Goal: Task Accomplishment & Management: Use online tool/utility

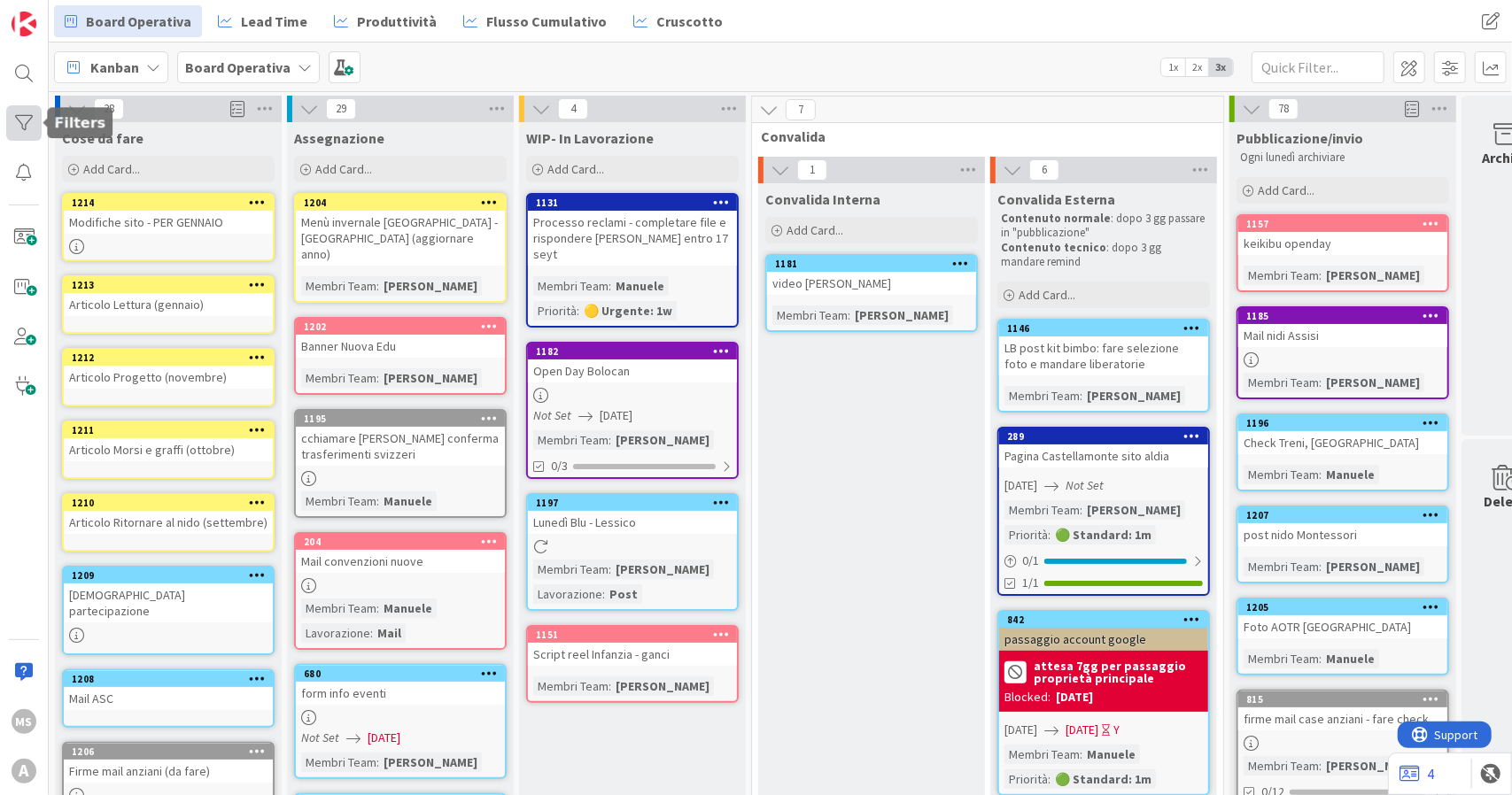
click at [32, 125] on div at bounding box center [24, 122] width 35 height 35
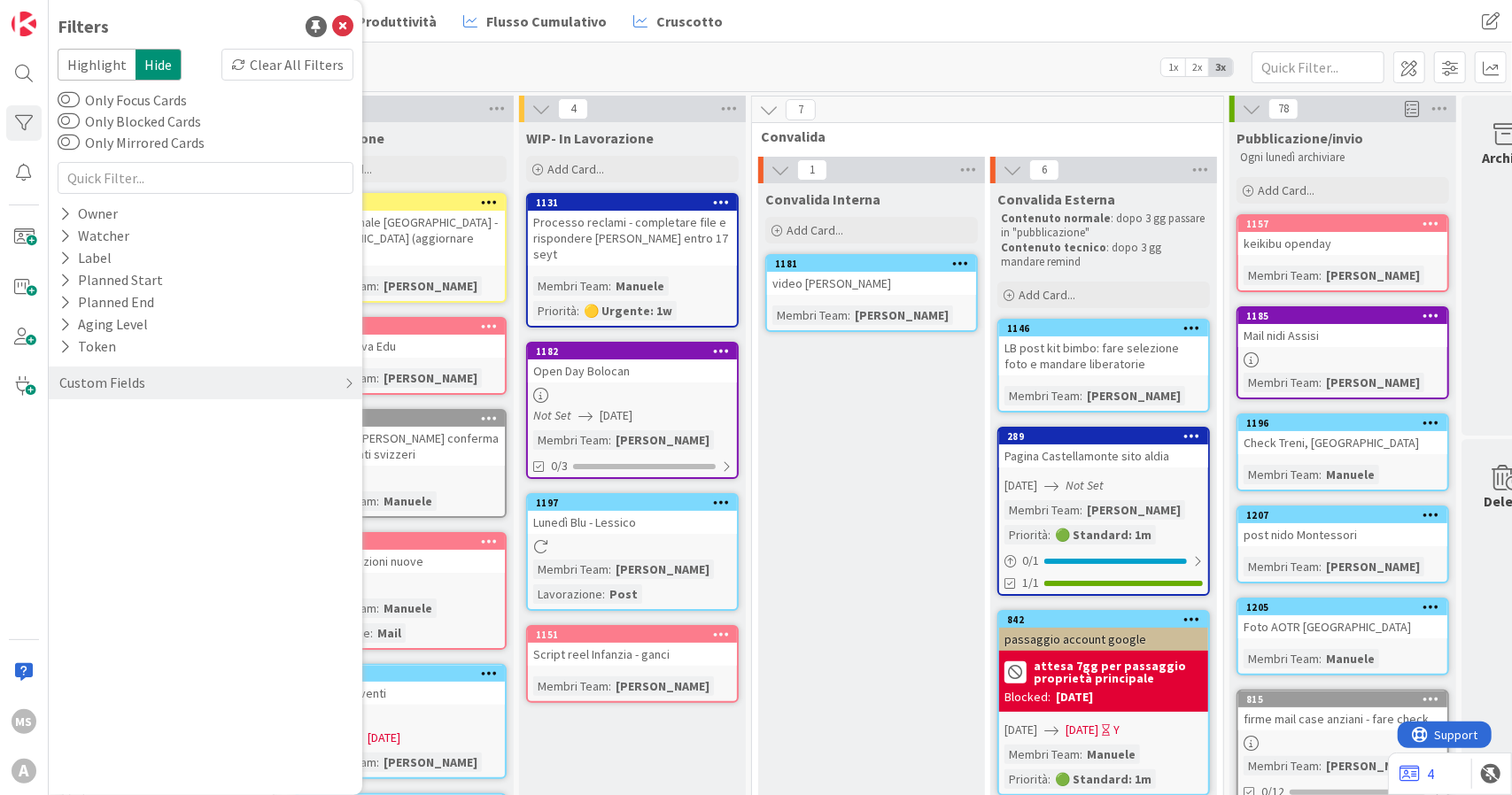
click at [785, 67] on div "Kanban Board Operativa 1x 2x 3x" at bounding box center [780, 66] width 1463 height 48
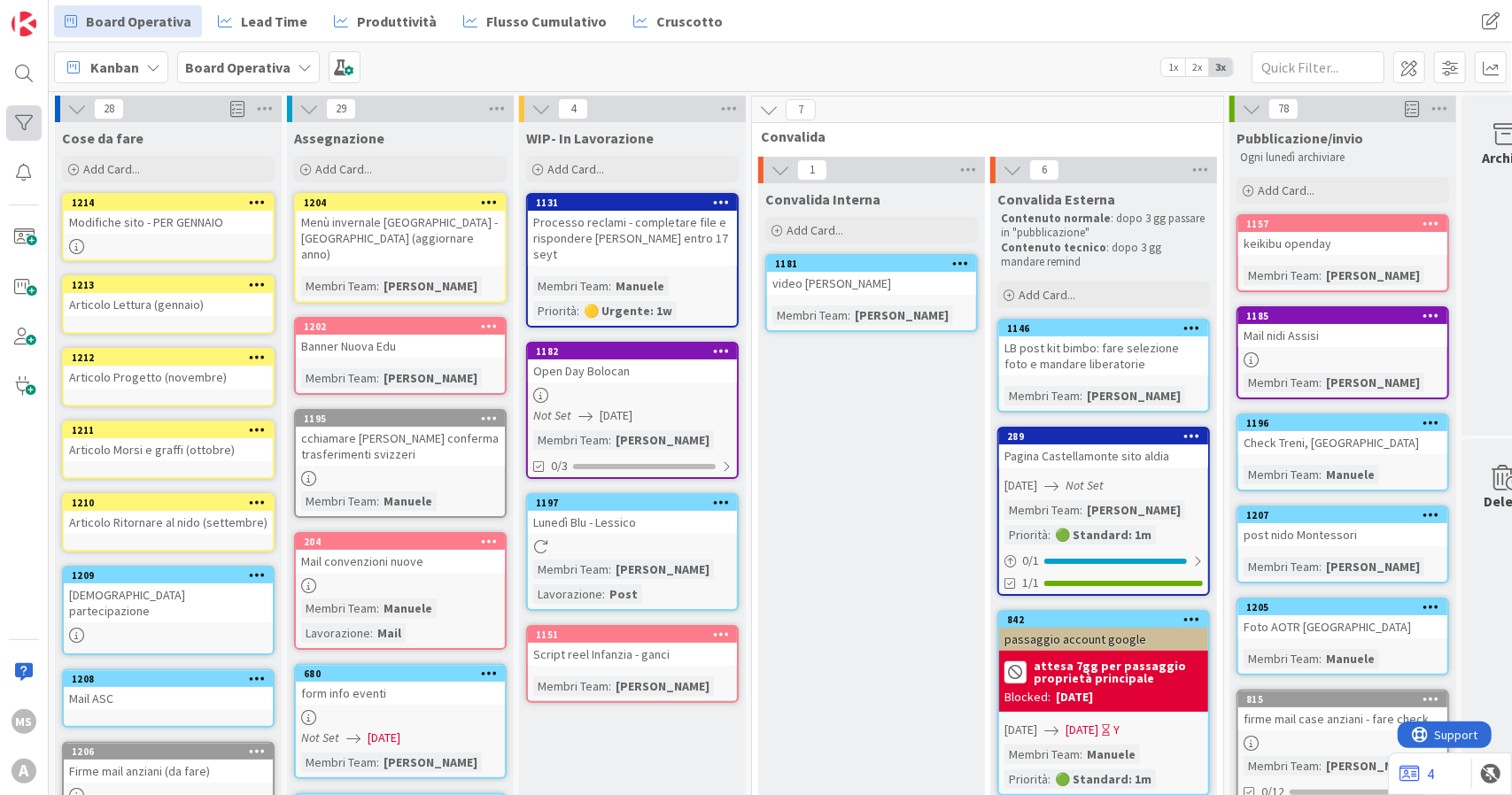
click at [38, 121] on div at bounding box center [24, 122] width 35 height 35
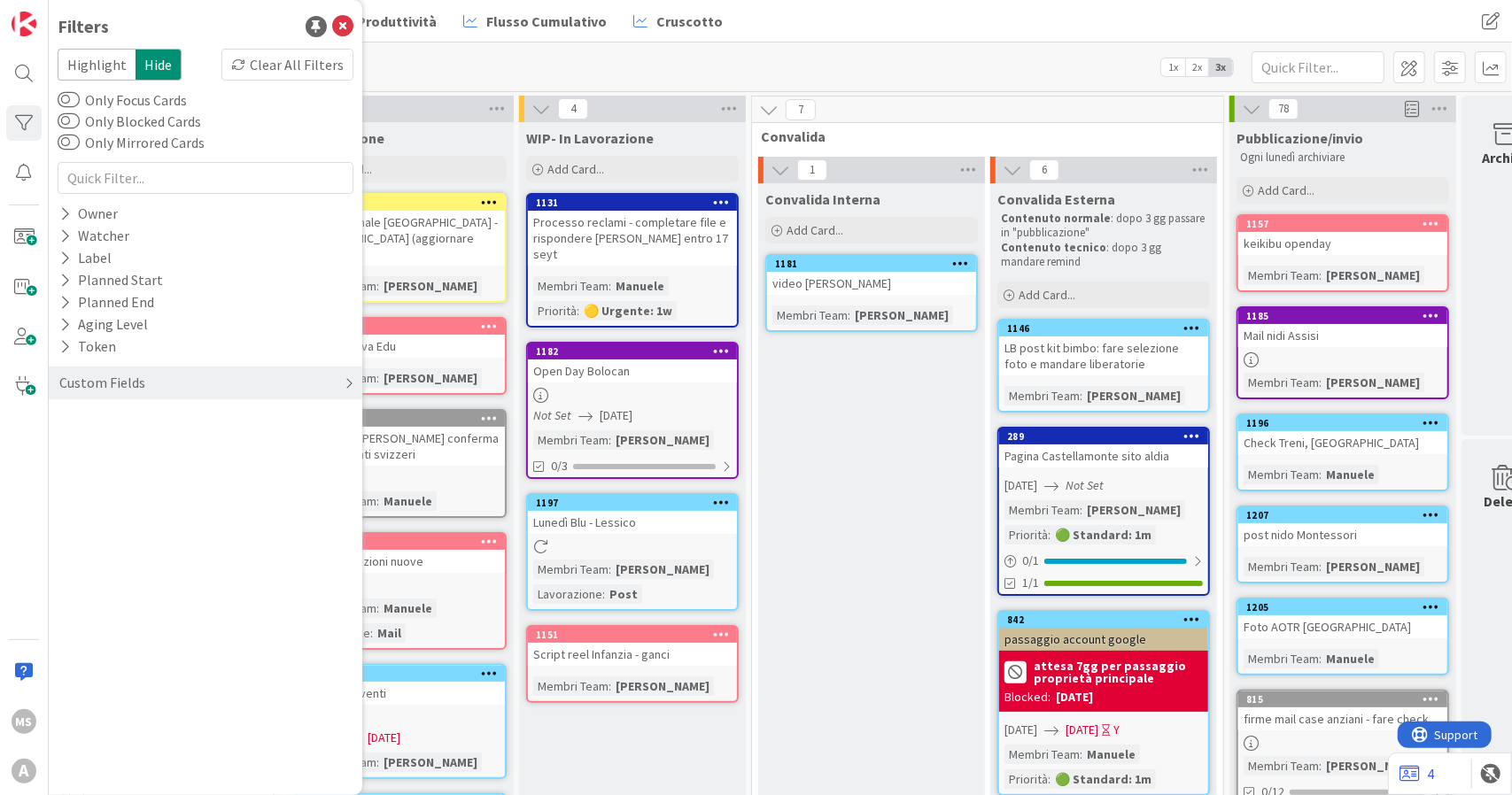
click at [120, 395] on div "Custom Fields" at bounding box center [205, 383] width 314 height 33
click at [121, 409] on button "Membri Team" at bounding box center [111, 419] width 106 height 22
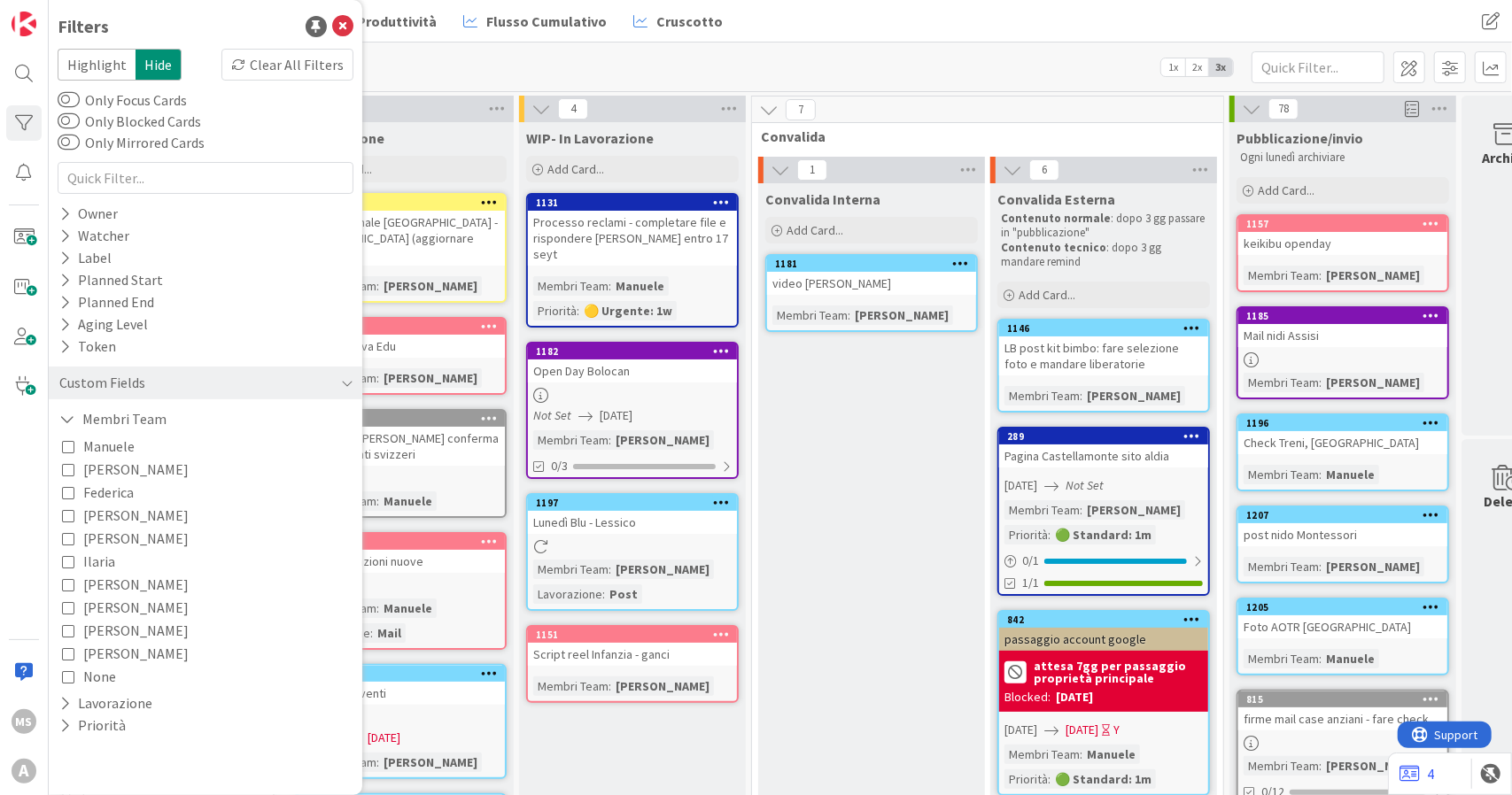
click at [113, 464] on span "[PERSON_NAME]" at bounding box center [135, 469] width 105 height 23
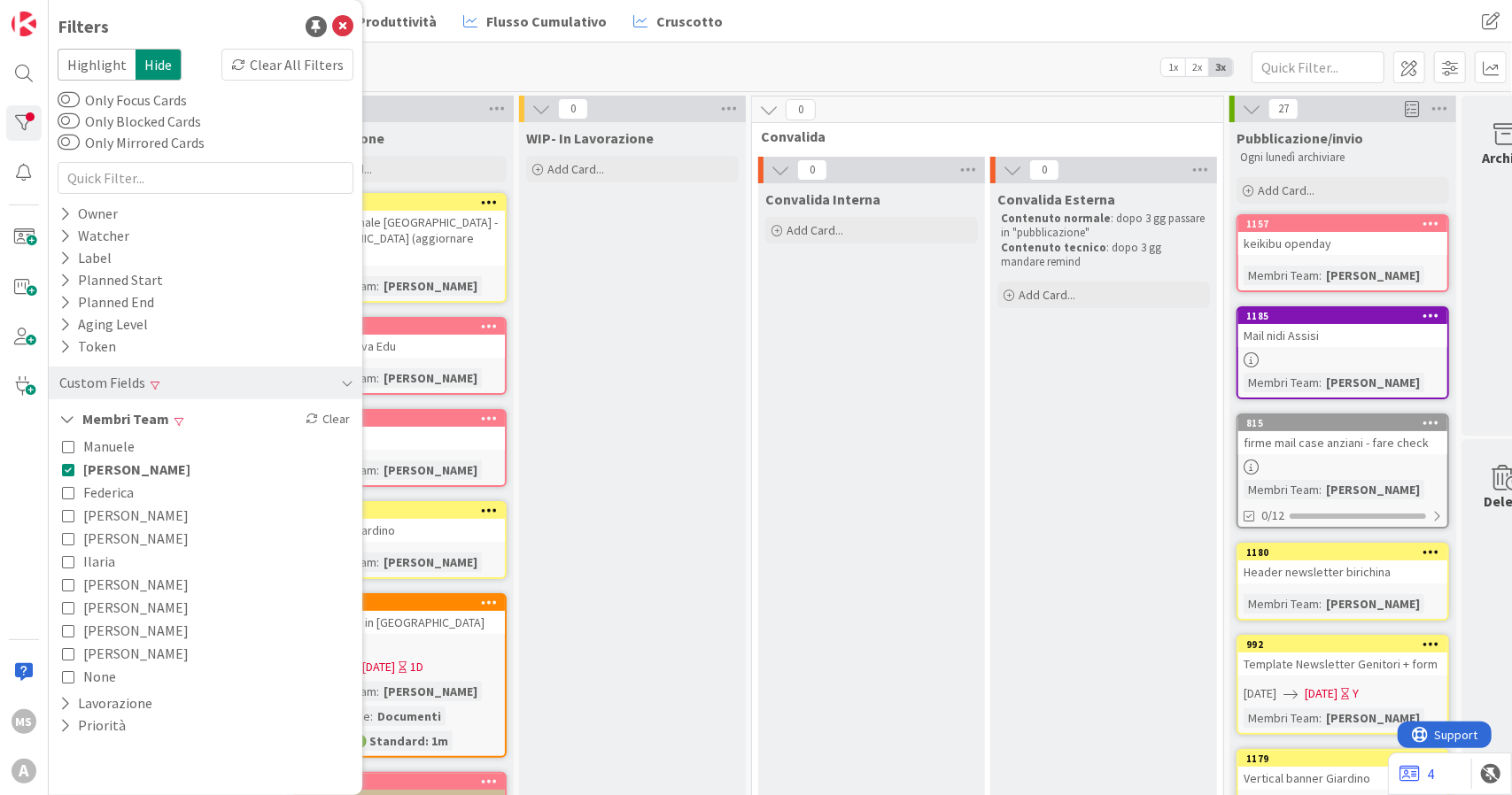
click at [843, 52] on div "Kanban Board Operativa 1x 2x 3x" at bounding box center [780, 66] width 1463 height 48
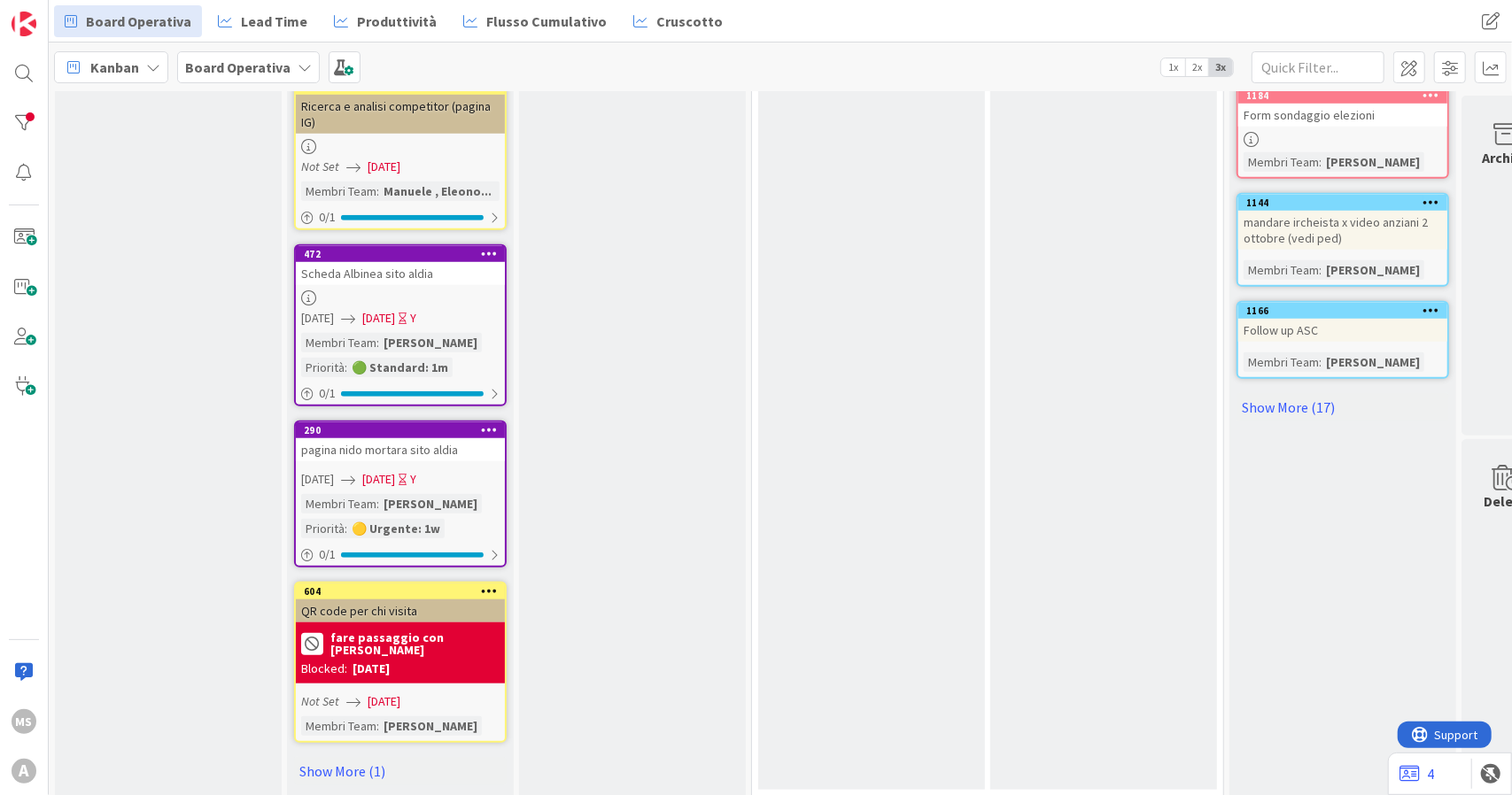
scroll to position [911, 0]
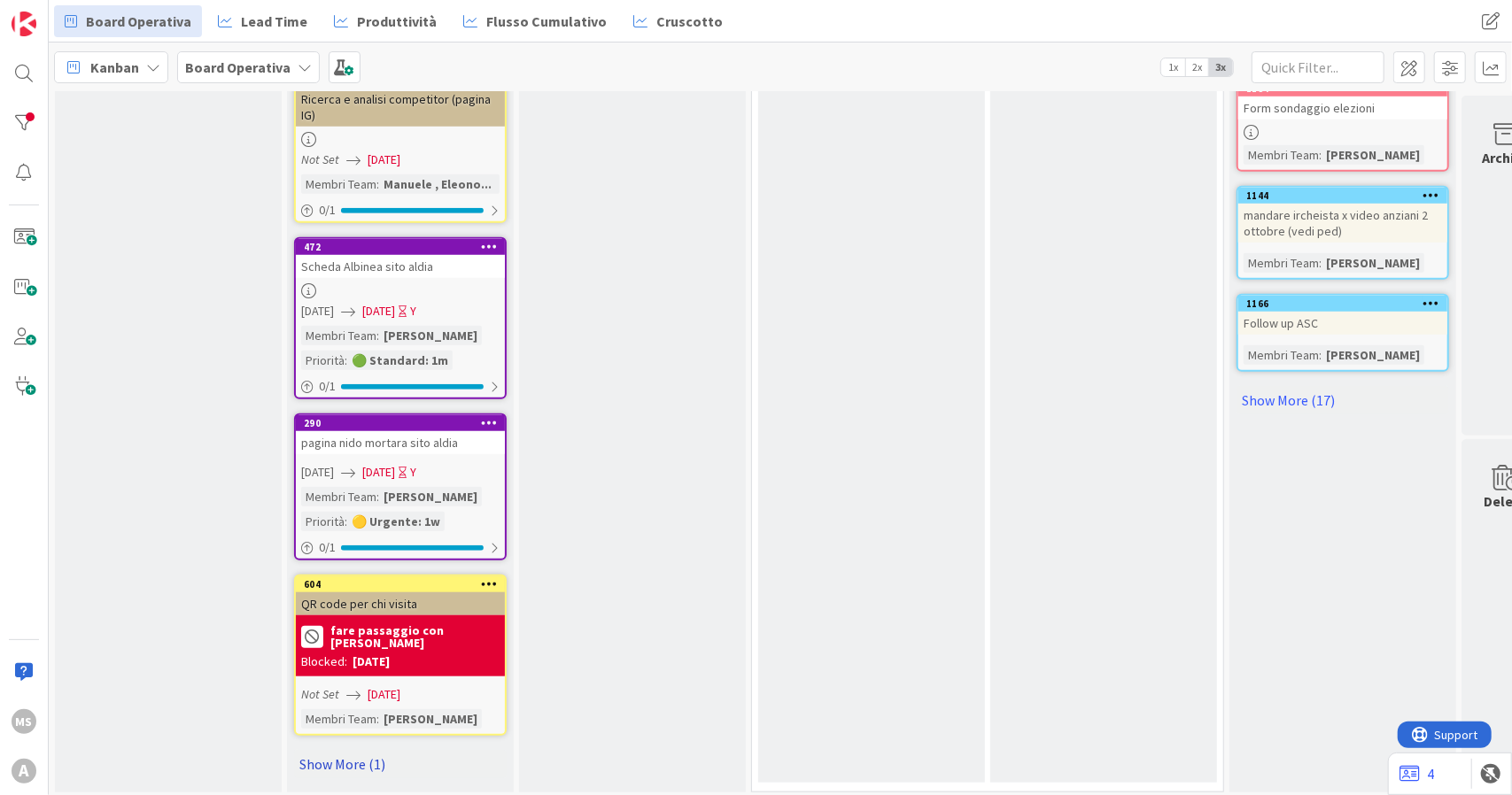
click at [377, 750] on link "Show More (1)" at bounding box center [400, 765] width 212 height 28
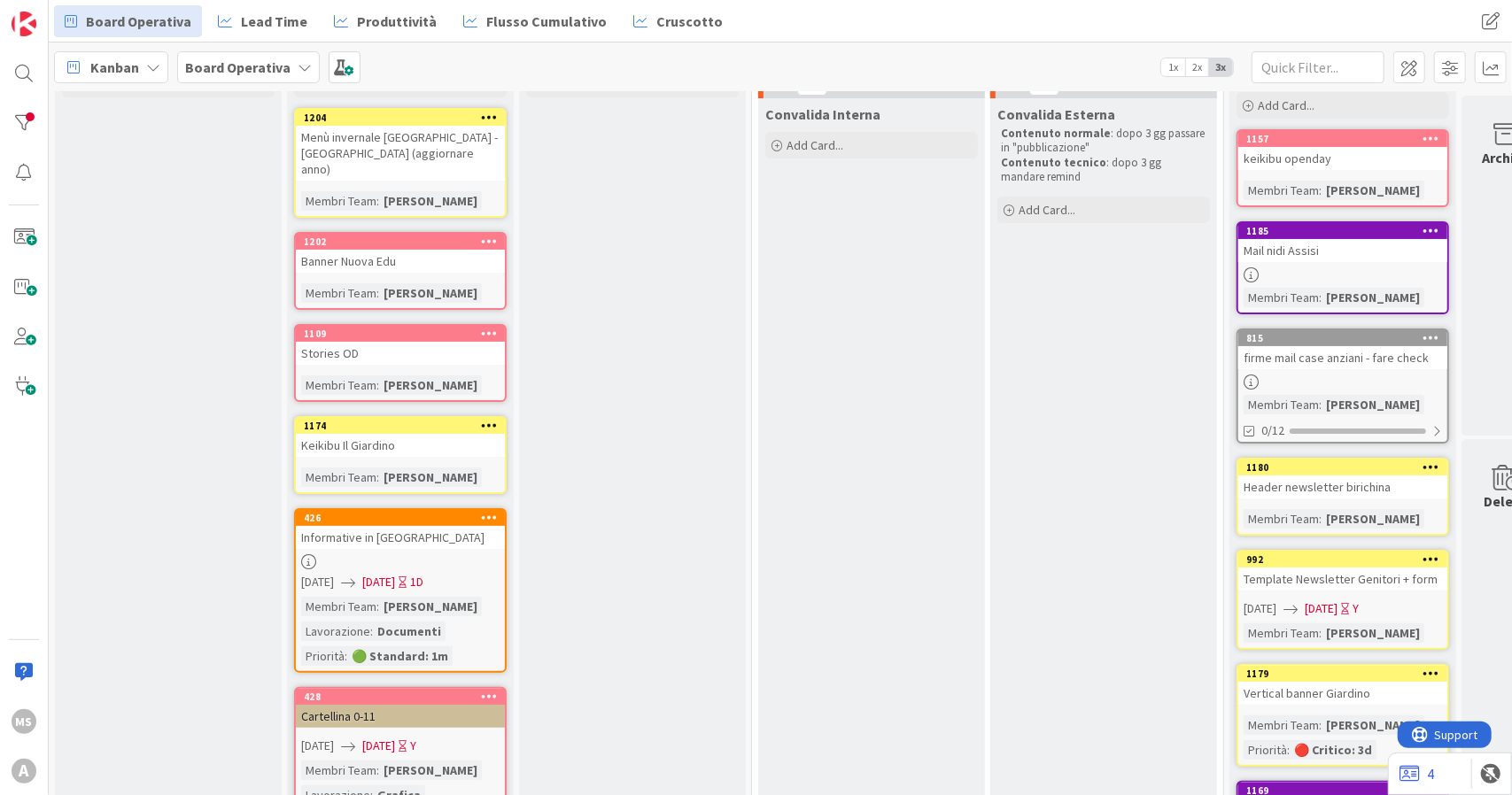
scroll to position [0, 0]
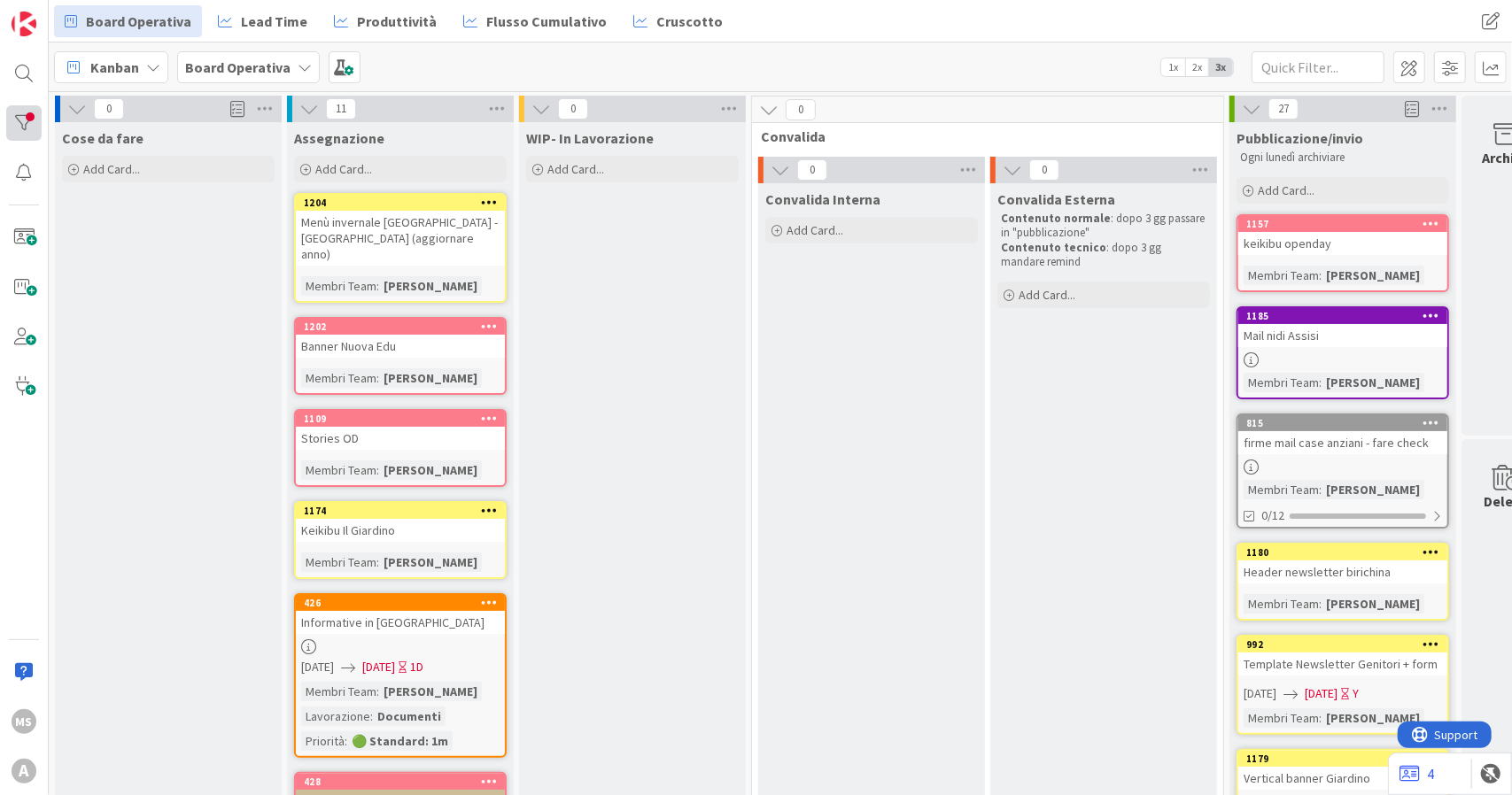
click at [34, 121] on div at bounding box center [24, 122] width 35 height 35
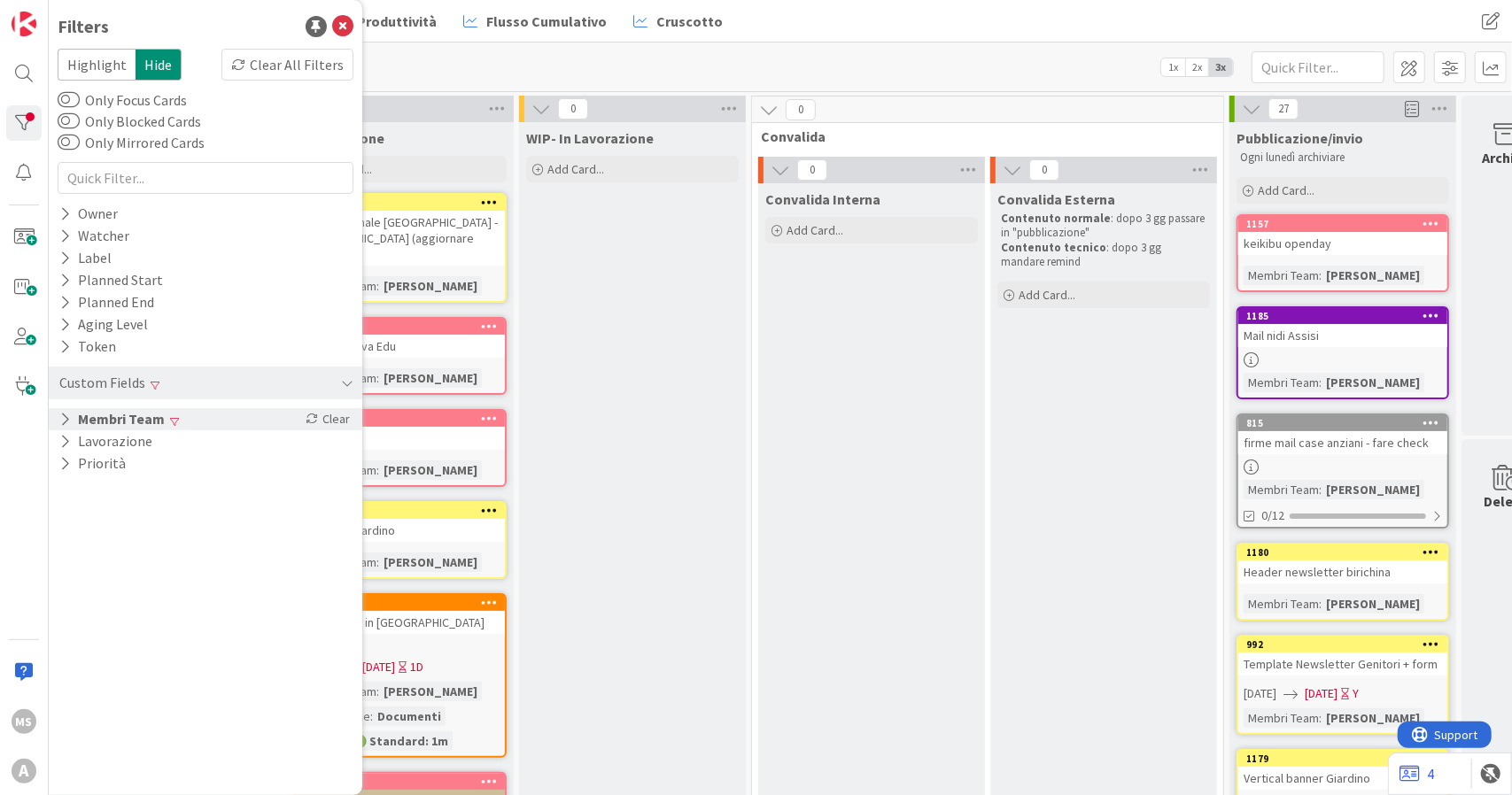
click at [120, 422] on button "Membri Team" at bounding box center [112, 419] width 109 height 22
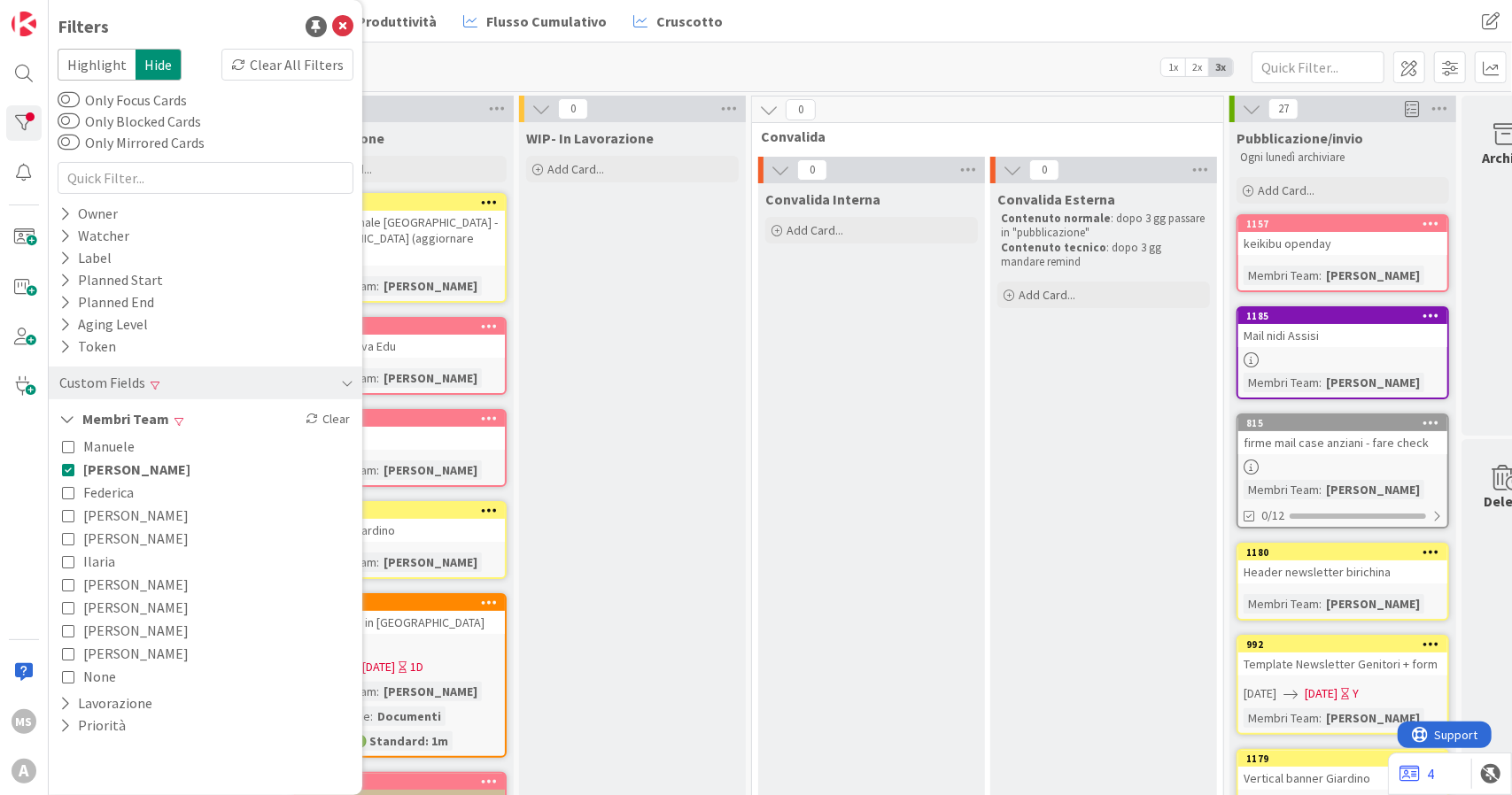
click at [99, 465] on span "[PERSON_NAME]" at bounding box center [136, 469] width 107 height 23
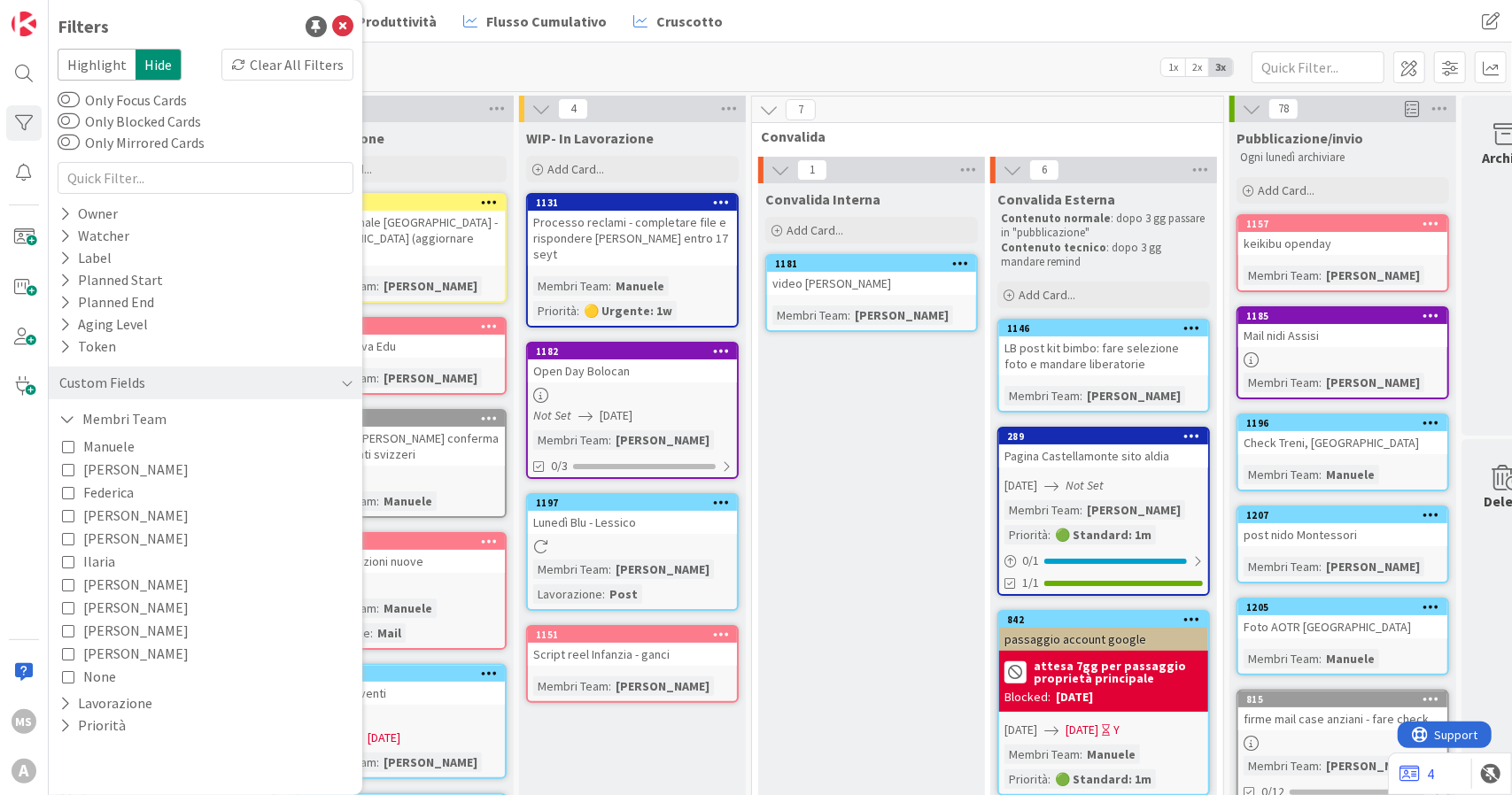
click at [999, 66] on div "Kanban Board Operativa 1x 2x 3x" at bounding box center [780, 66] width 1463 height 48
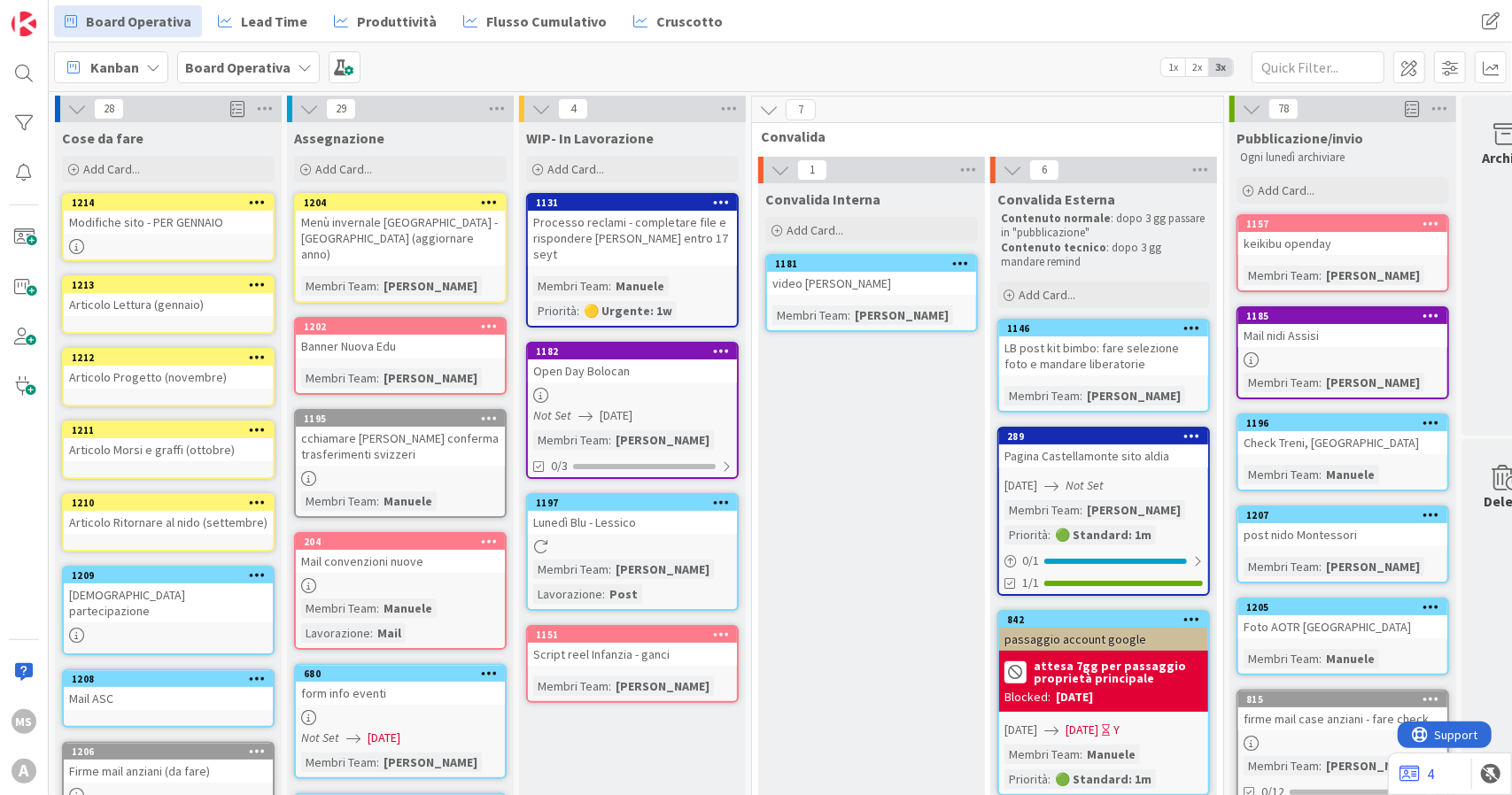
click at [253, 77] on div "Board Operativa" at bounding box center [248, 67] width 143 height 32
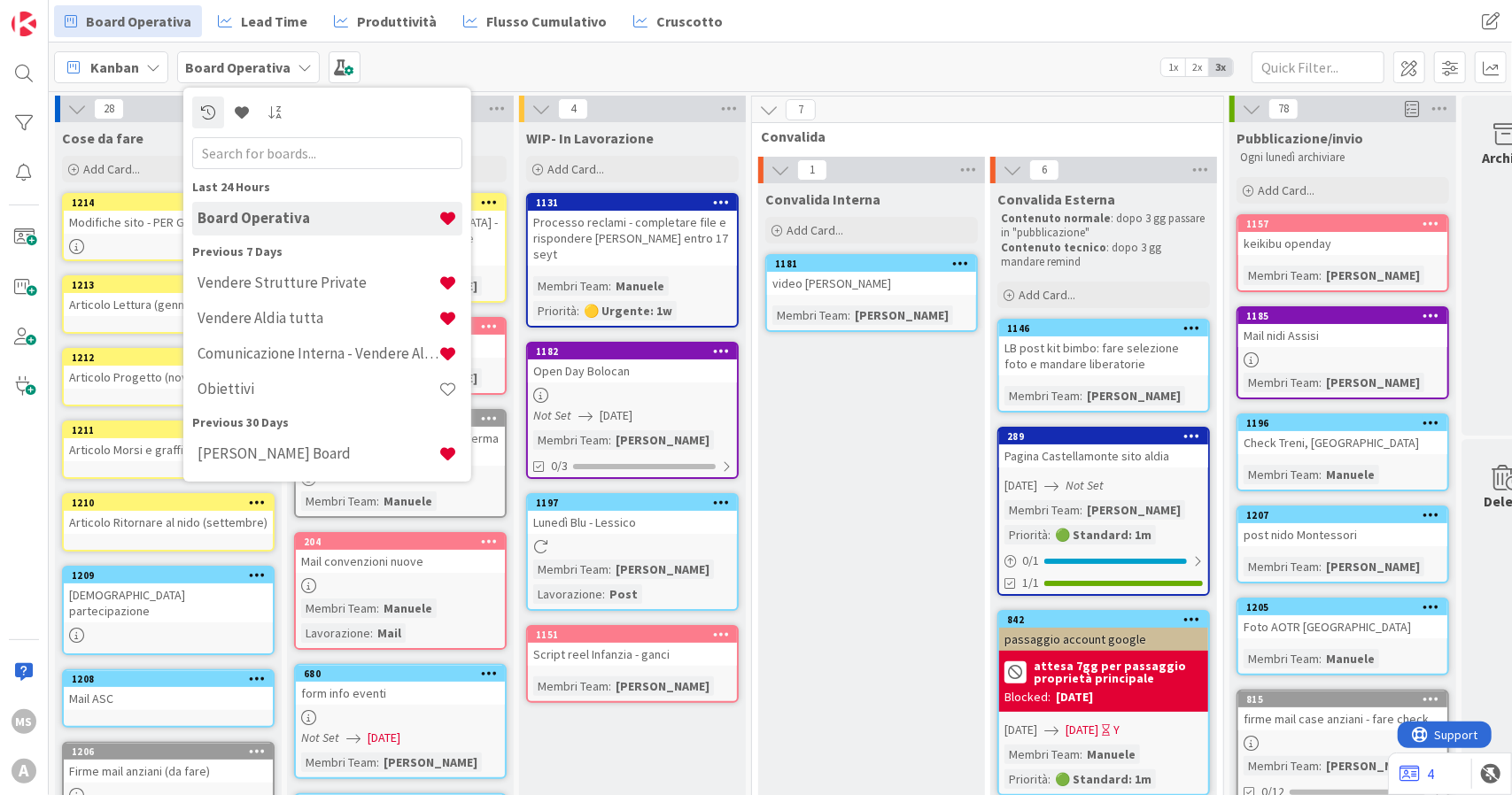
click at [890, 74] on div "Kanban Board Operativa Last 24 Hours Board Operativa Previous 7 Days Vendere St…" at bounding box center [780, 66] width 1463 height 48
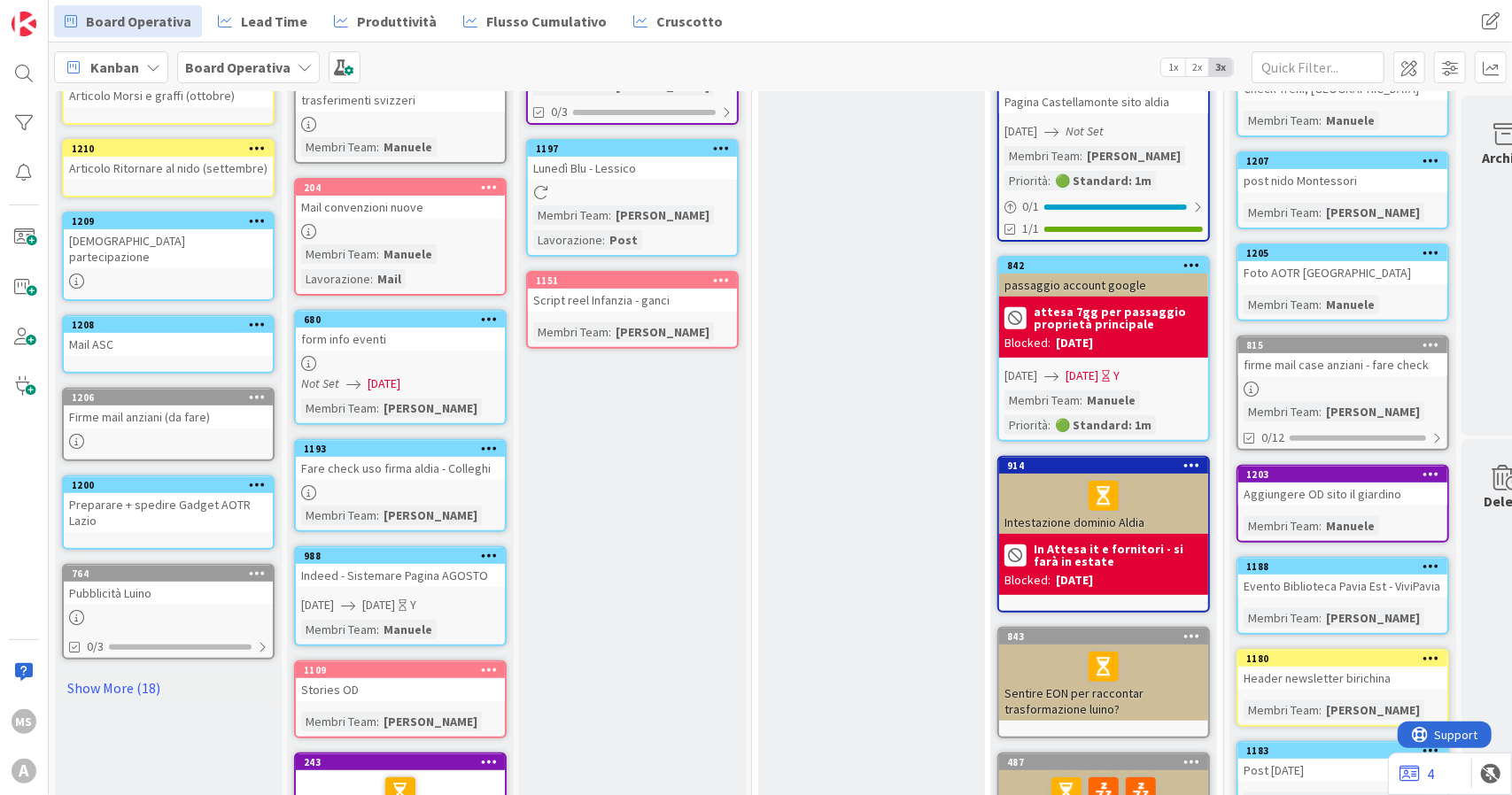
scroll to position [532, 0]
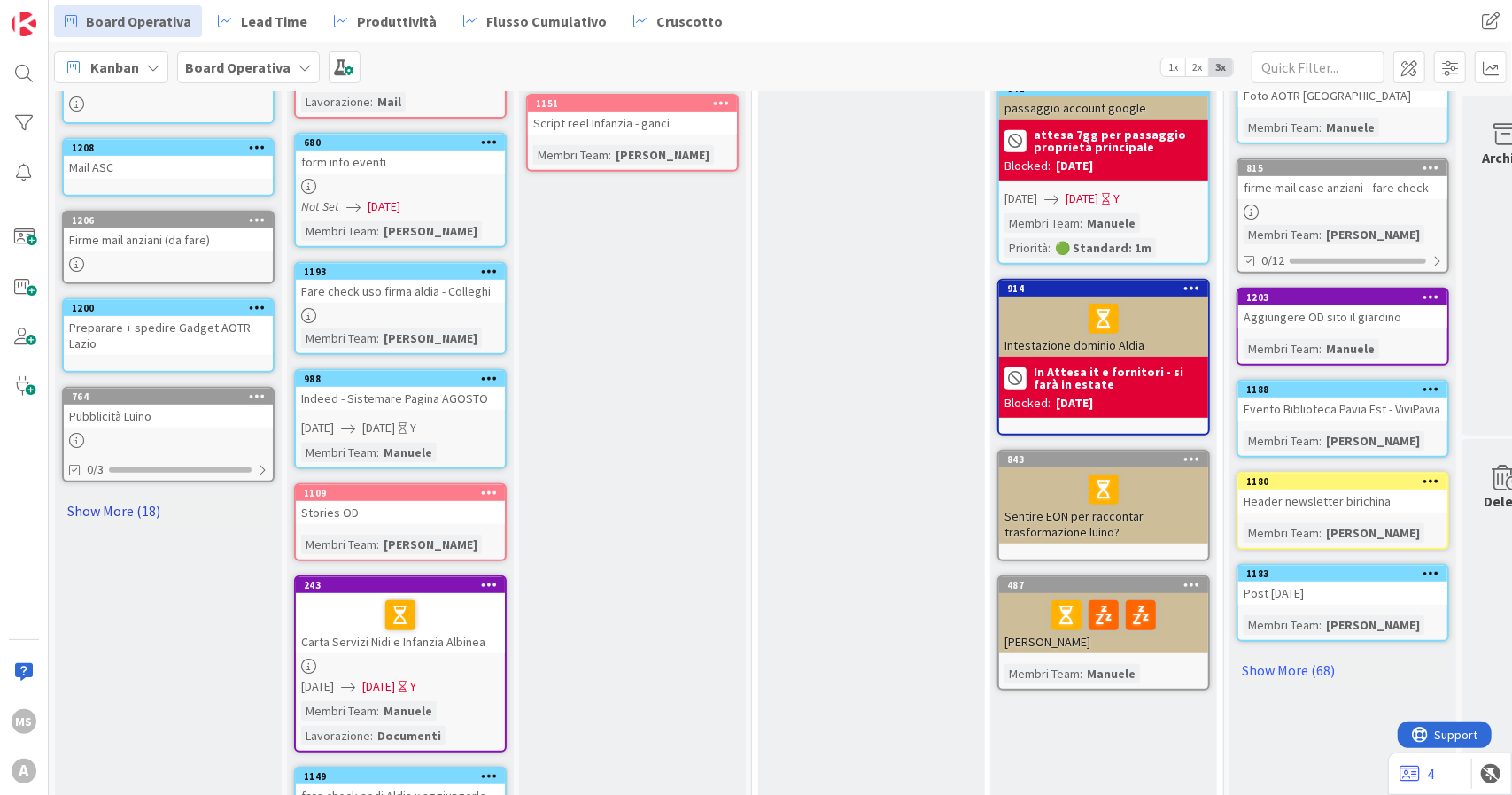
click at [133, 500] on link "Show More (18)" at bounding box center [168, 511] width 212 height 28
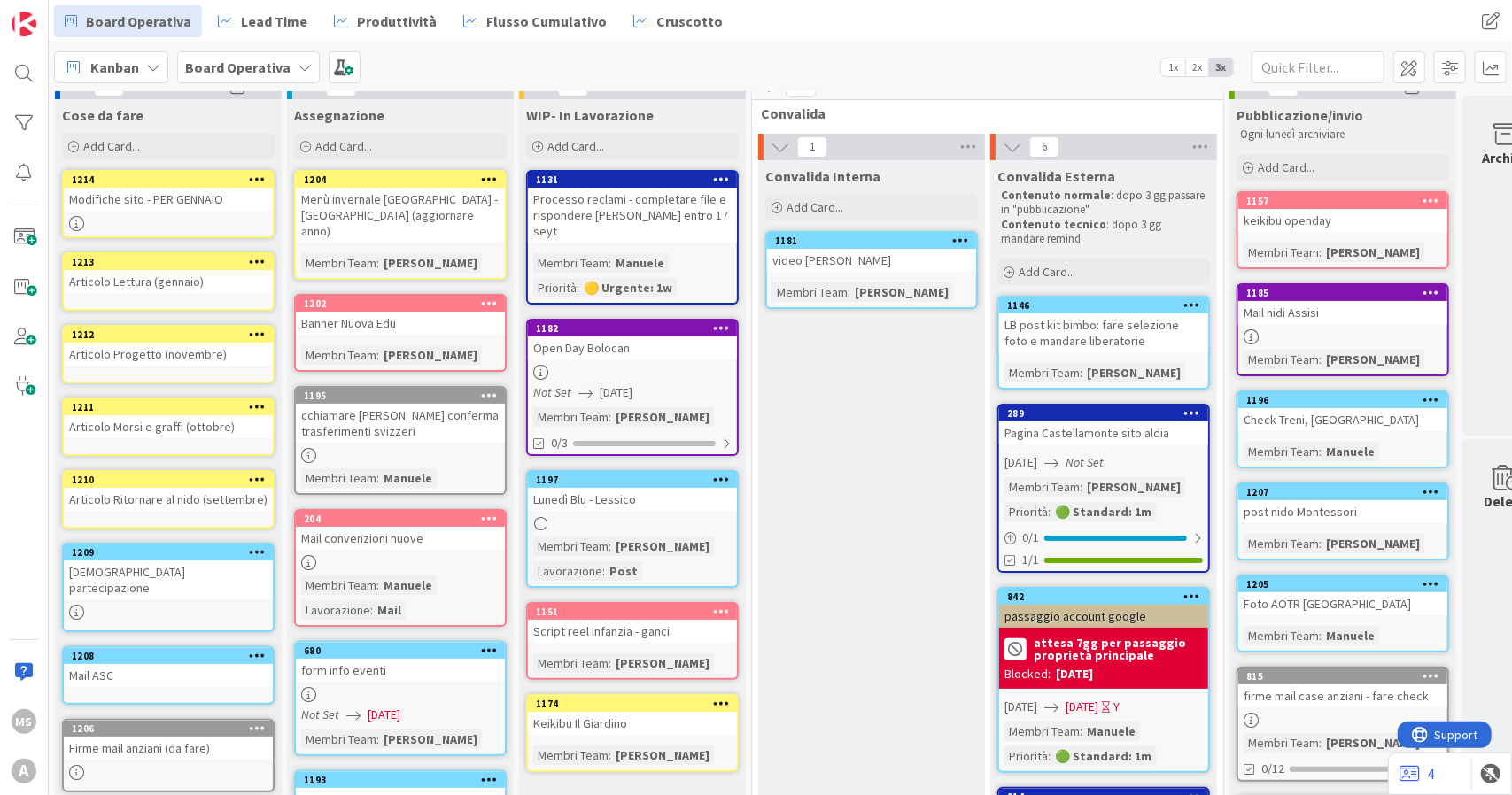
scroll to position [0, 0]
